Goal: Transaction & Acquisition: Subscribe to service/newsletter

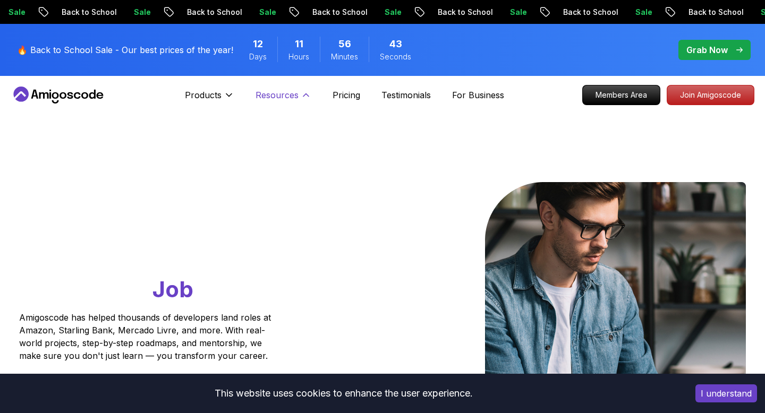
click at [274, 98] on p "Resources" at bounding box center [277, 95] width 43 height 13
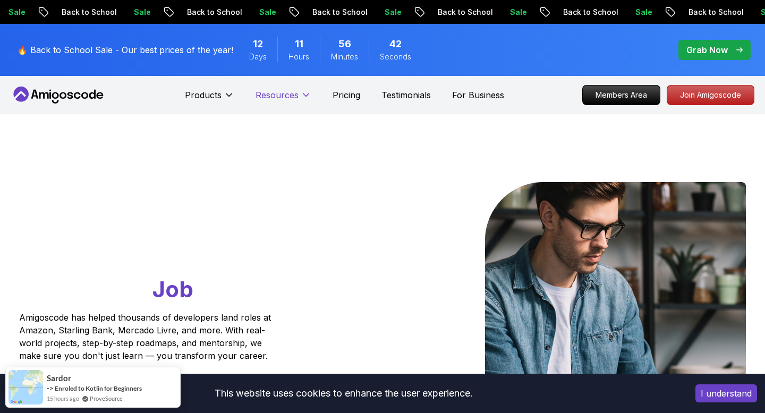
click at [274, 98] on p "Resources" at bounding box center [277, 95] width 43 height 13
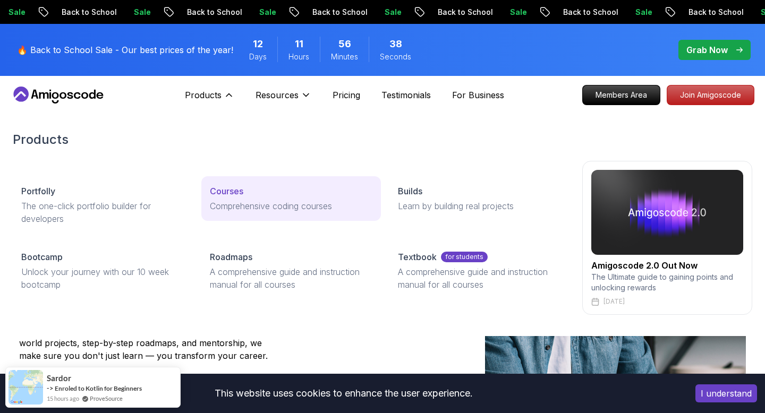
click at [261, 210] on p "Comprehensive coding courses" at bounding box center [291, 206] width 163 height 13
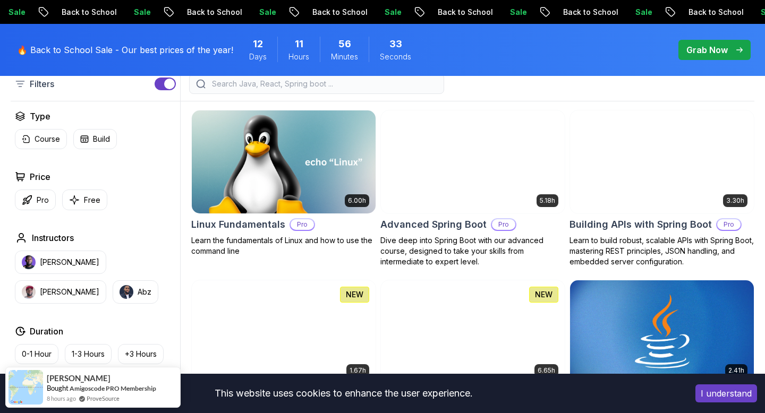
scroll to position [301, 0]
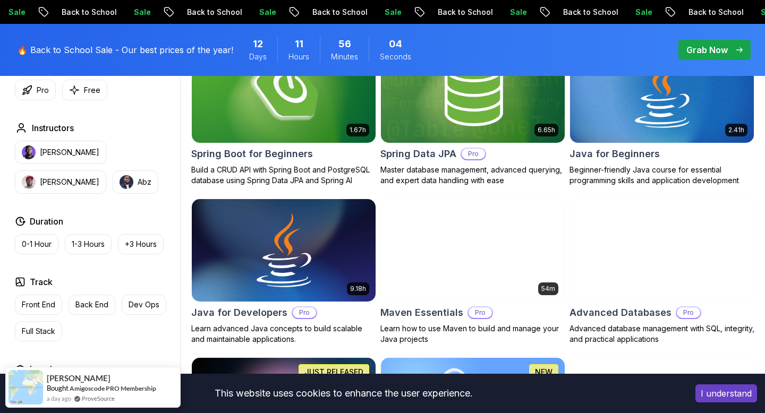
scroll to position [518, 0]
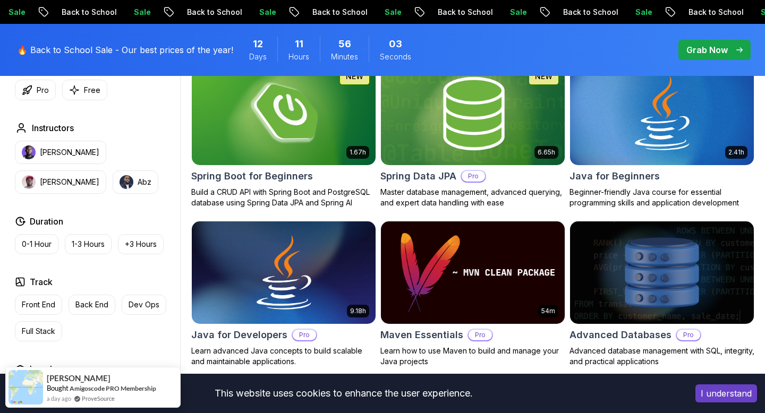
click at [441, 202] on p "Master database management, advanced querying, and expert data handling with ea…" at bounding box center [472, 197] width 185 height 21
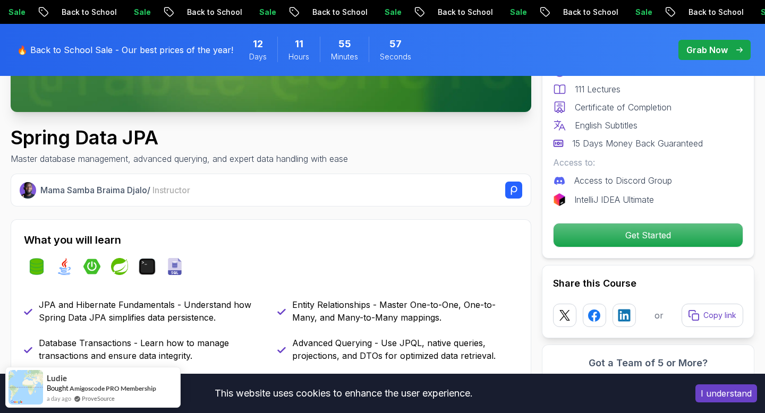
scroll to position [325, 0]
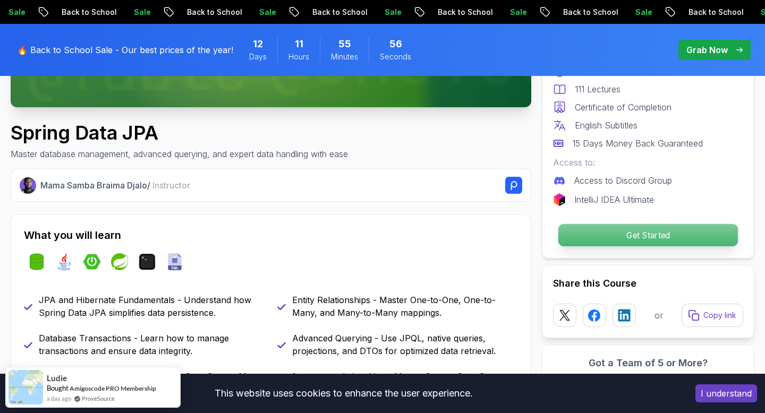
click at [664, 233] on p "Get Started" at bounding box center [648, 235] width 180 height 22
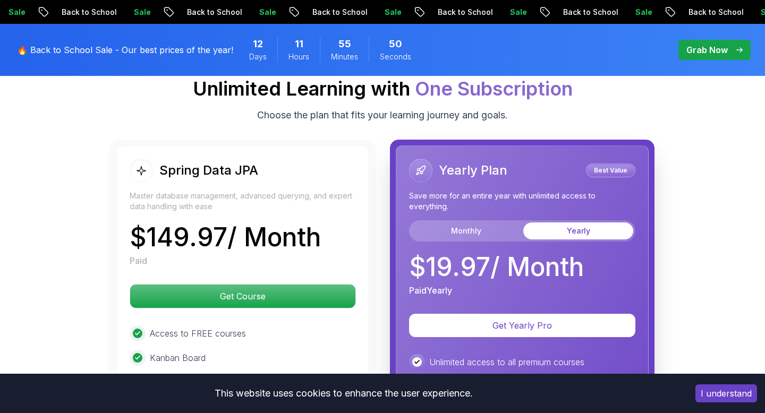
scroll to position [2644, 0]
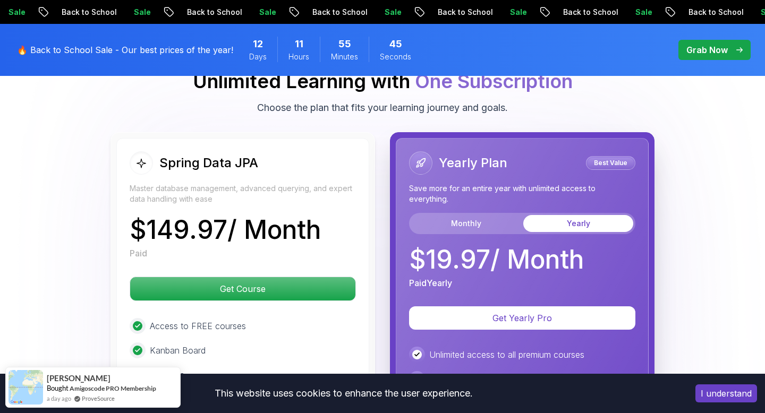
click at [711, 47] on p "Grab Now" at bounding box center [706, 50] width 41 height 13
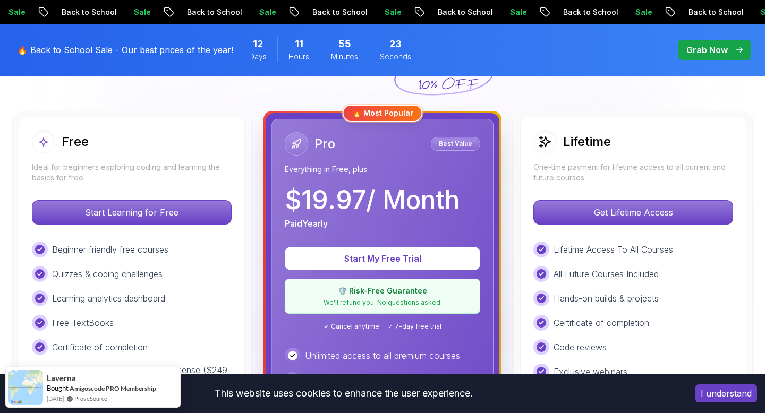
scroll to position [276, 0]
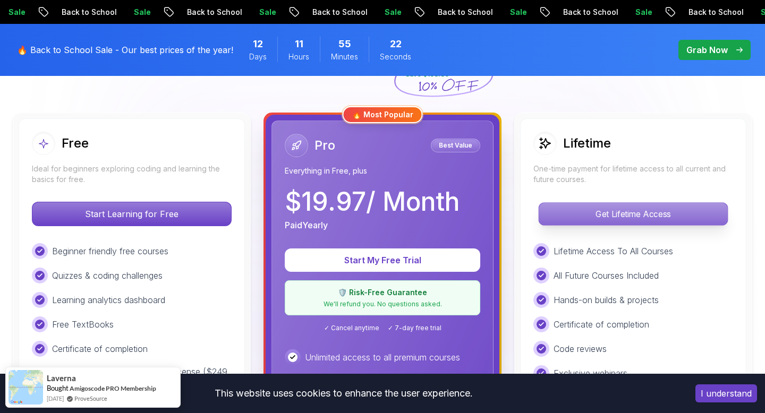
click at [661, 210] on p "Get Lifetime Access" at bounding box center [633, 214] width 189 height 22
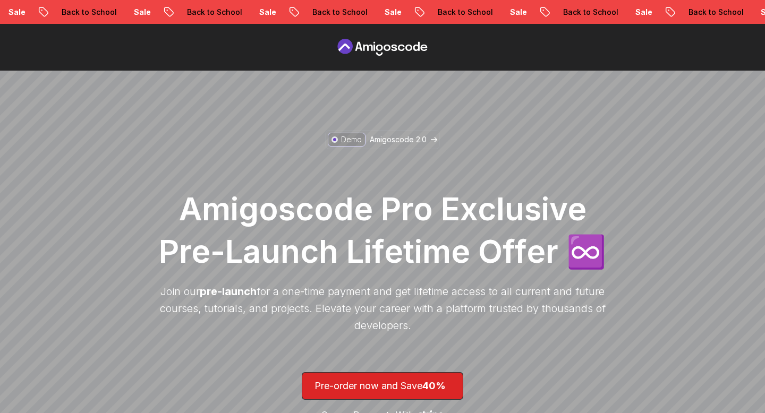
scroll to position [140, 0]
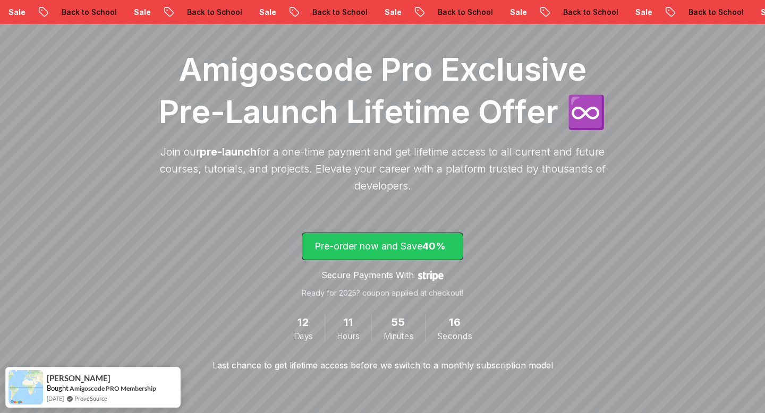
click at [413, 245] on p "Pre-order now and Save 40%" at bounding box center [383, 246] width 136 height 15
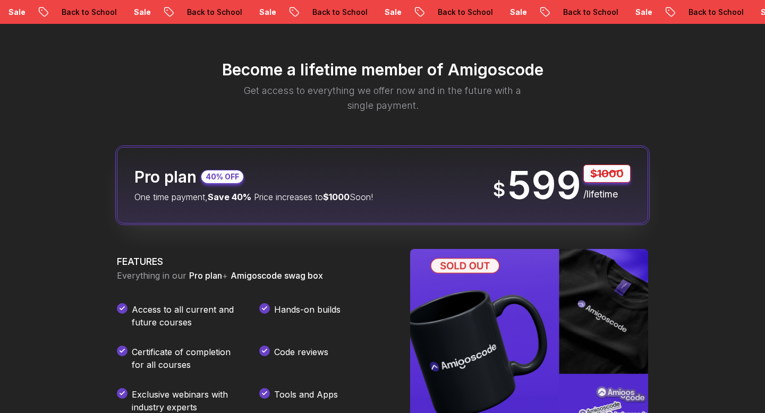
scroll to position [1251, 0]
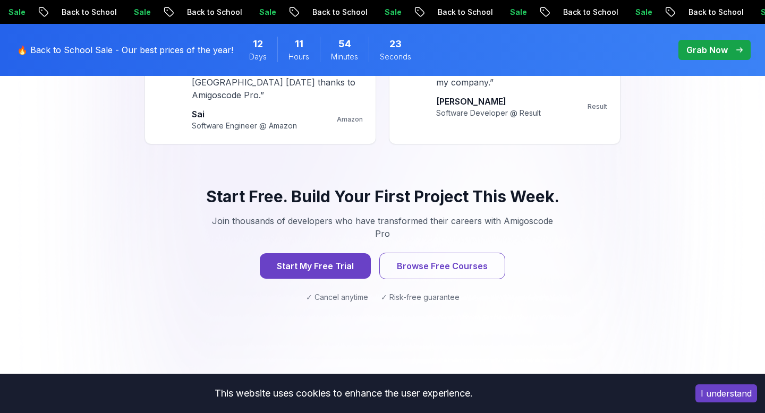
scroll to position [1069, 0]
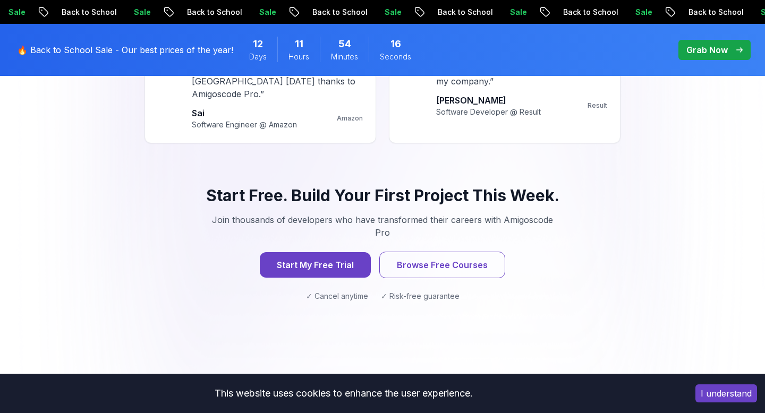
click at [717, 54] on p "Grab Now" at bounding box center [706, 50] width 41 height 13
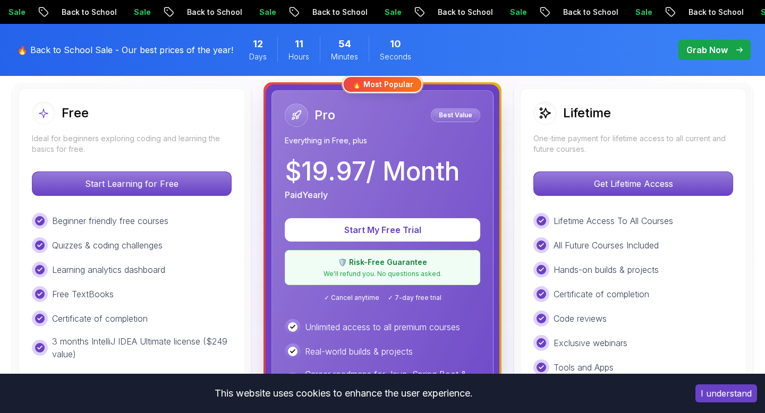
scroll to position [310, 0]
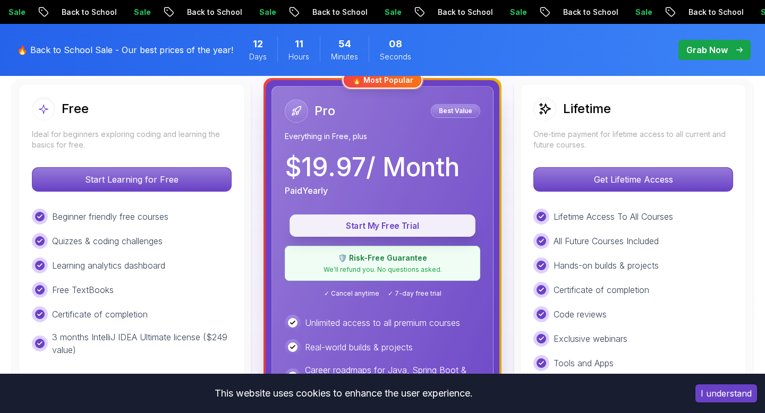
click at [338, 223] on p "Start My Free Trial" at bounding box center [383, 226] width 162 height 12
